Goal: Transaction & Acquisition: Subscribe to service/newsletter

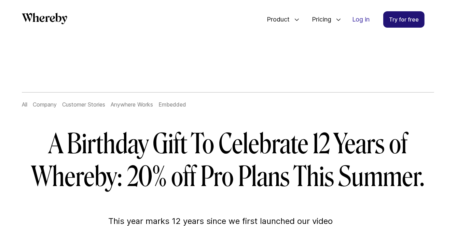
click at [395, 25] on link "Try for free" at bounding box center [403, 19] width 41 height 16
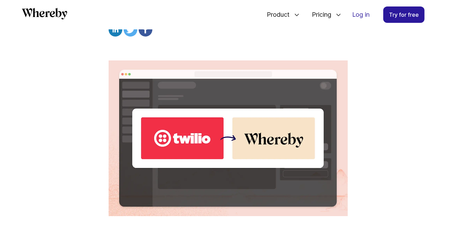
scroll to position [236, 0]
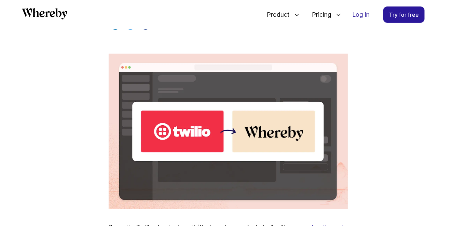
click at [259, 121] on img at bounding box center [228, 132] width 239 height 156
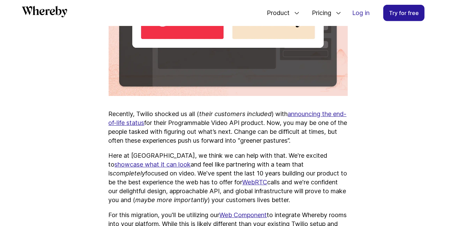
scroll to position [315, 0]
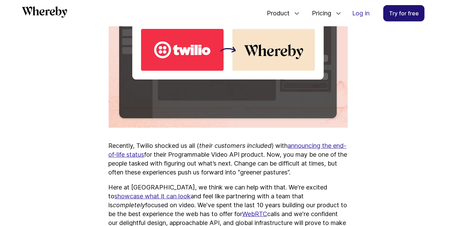
click at [388, 11] on link "Try for free" at bounding box center [403, 13] width 41 height 16
